Goal: Task Accomplishment & Management: Use online tool/utility

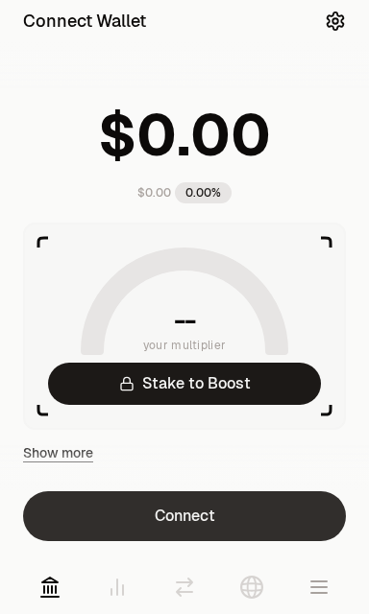
click at [290, 506] on button "Connect" at bounding box center [184, 516] width 323 height 50
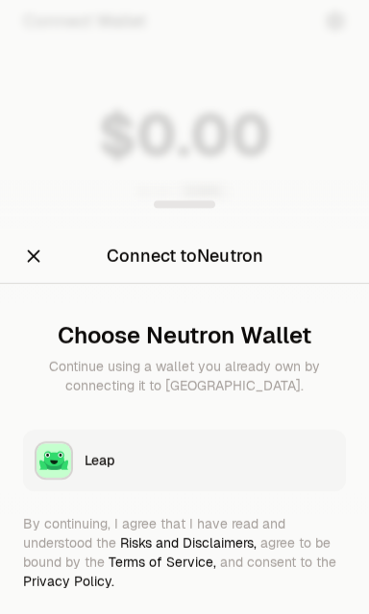
click at [197, 458] on div "Leap" at bounding box center [209, 460] width 250 height 19
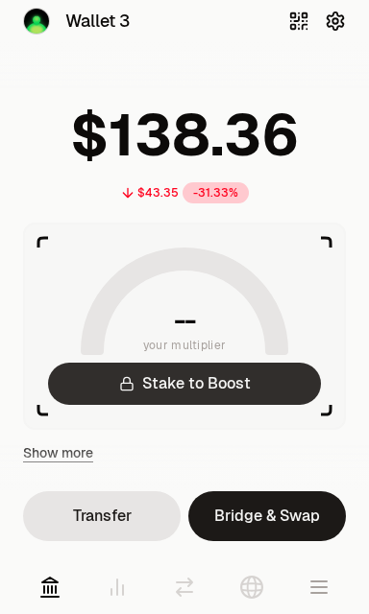
click at [112, 378] on link "Stake to Boost" at bounding box center [184, 384] width 273 height 42
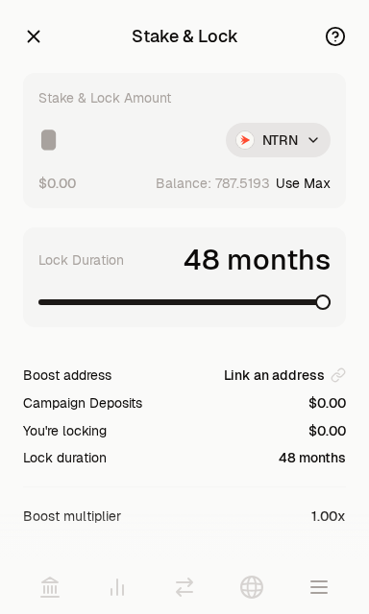
click at [322, 191] on button "Use Max" at bounding box center [302, 183] width 55 height 19
type input "**********"
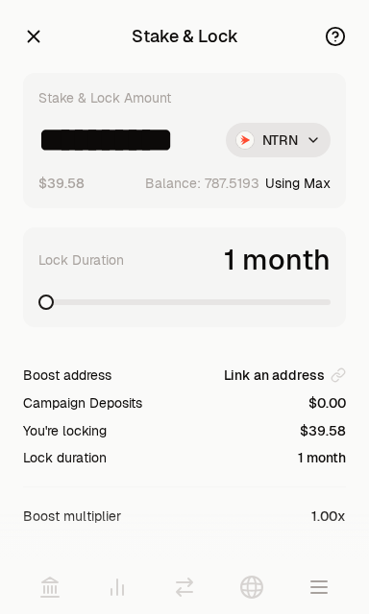
click at [35, 36] on icon "button" at bounding box center [34, 37] width 12 height 12
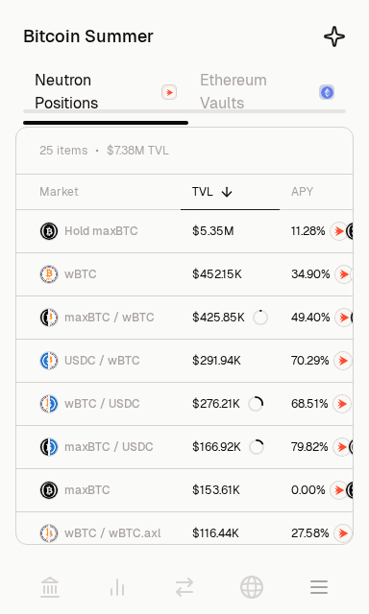
click at [262, 94] on link "Ethereum Vaults" at bounding box center [266, 91] width 157 height 61
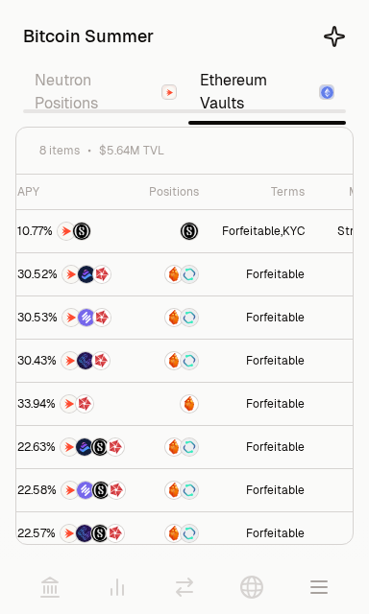
scroll to position [0, 399]
click at [100, 93] on link "Neutron Positions" at bounding box center [105, 91] width 165 height 61
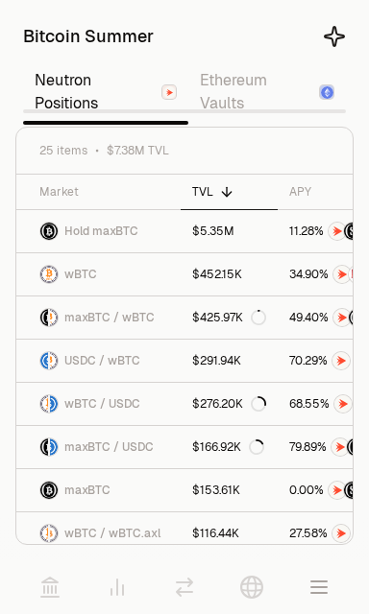
click at [48, 590] on icon at bounding box center [49, 587] width 17 height 19
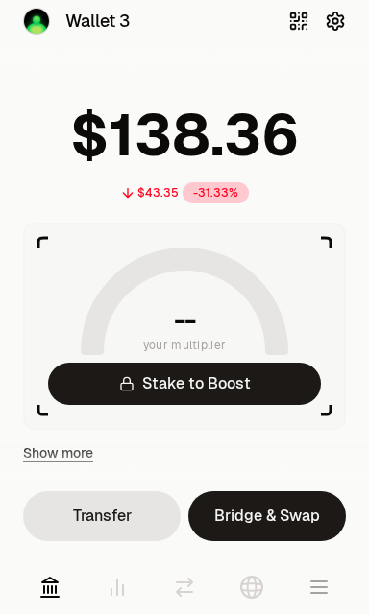
click at [186, 595] on icon at bounding box center [184, 587] width 23 height 23
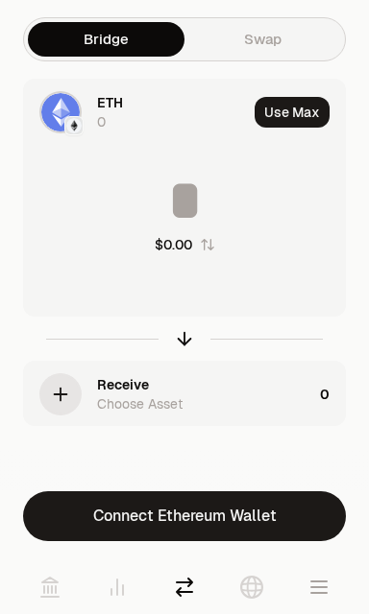
click at [57, 588] on icon at bounding box center [49, 587] width 23 height 23
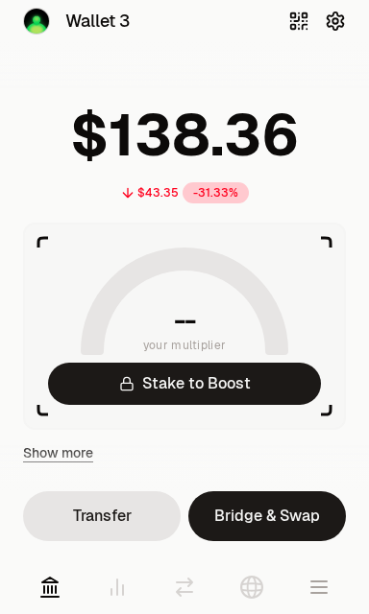
click at [253, 595] on icon at bounding box center [251, 587] width 23 height 23
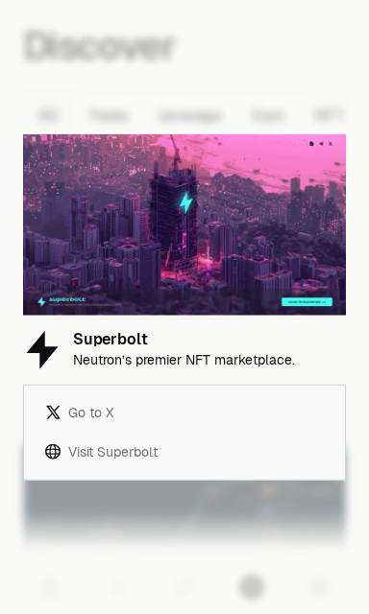
click at [222, 349] on div "Superbolt Neutron’s premier NFT marketplace." at bounding box center [184, 350] width 222 height 36
click at [242, 277] on img at bounding box center [184, 224] width 323 height 181
click at [150, 463] on link "Visit Superbolt" at bounding box center [184, 452] width 305 height 39
